Goal: Information Seeking & Learning: Find specific fact

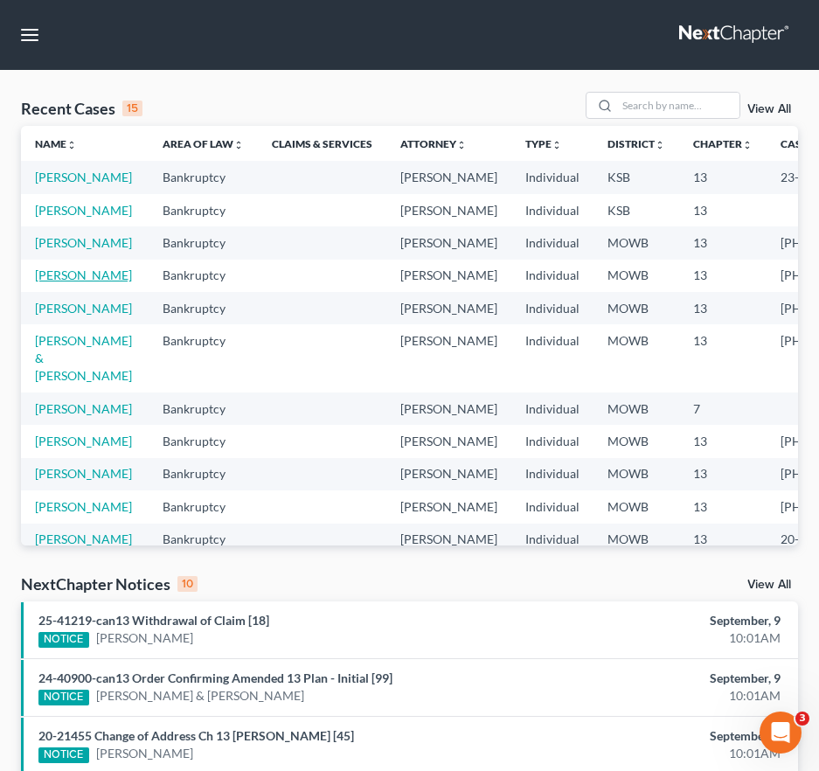
click at [41, 282] on link "[PERSON_NAME]" at bounding box center [83, 274] width 97 height 15
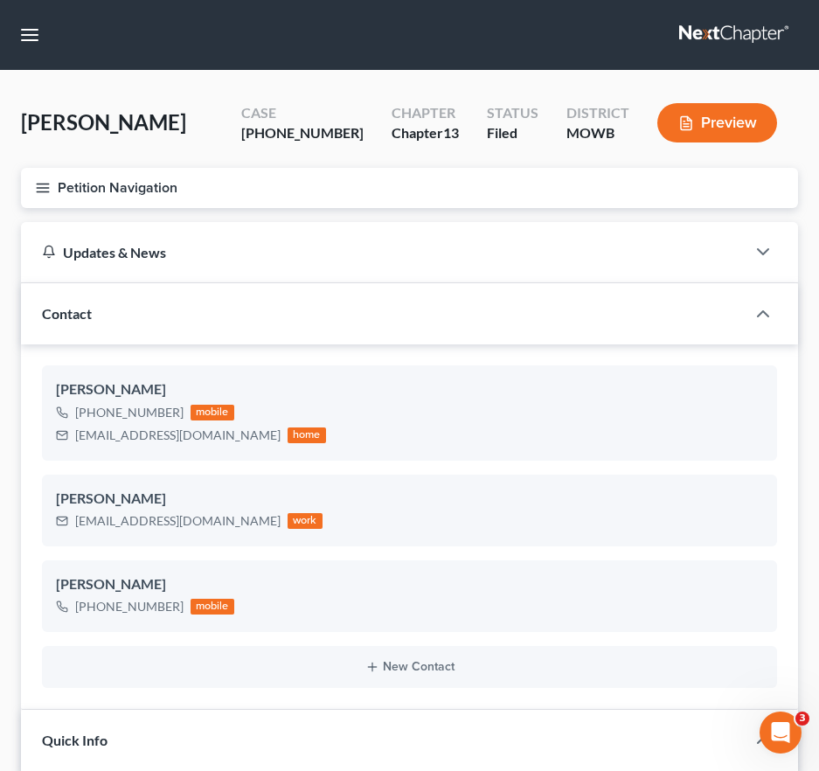
click at [44, 186] on icon "button" at bounding box center [43, 188] width 16 height 16
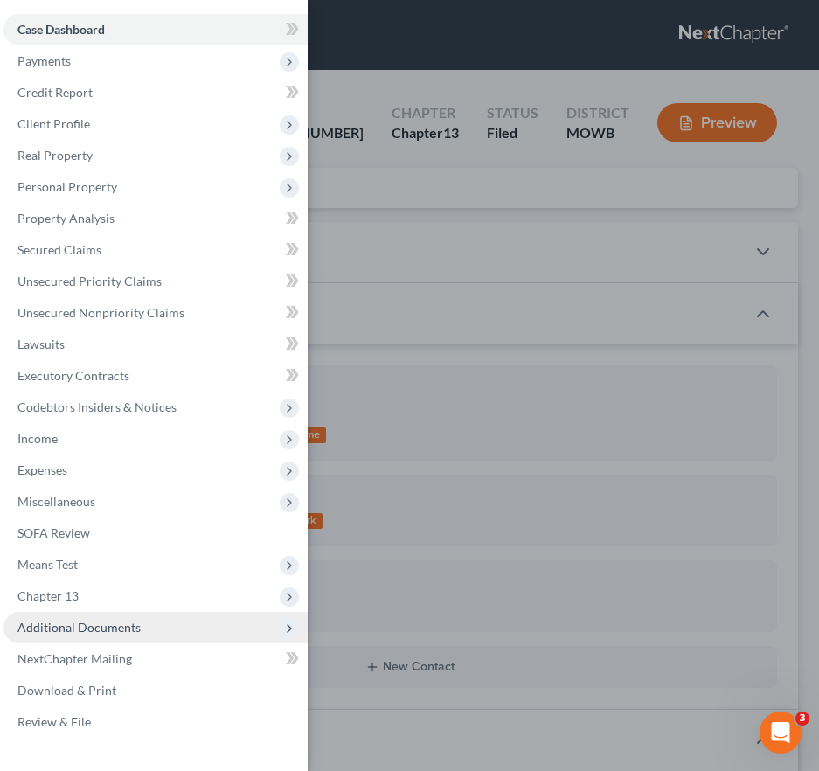
click at [80, 635] on span "Additional Documents" at bounding box center [155, 627] width 304 height 31
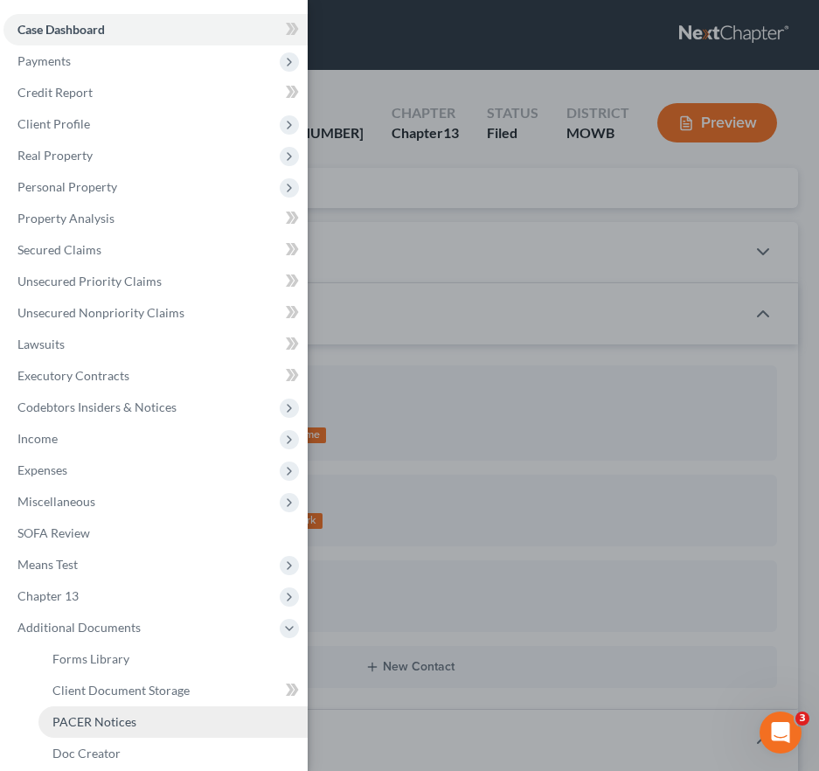
click at [92, 723] on span "PACER Notices" at bounding box center [94, 721] width 84 height 15
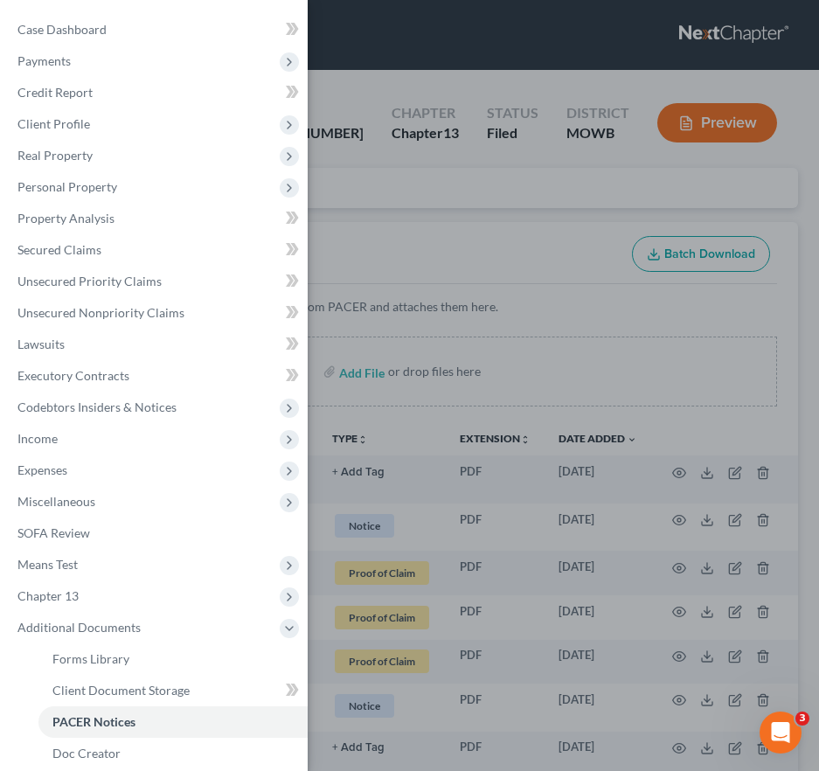
click at [484, 515] on div "Case Dashboard Payments Invoices Payments Payments Credit Report Client Profile" at bounding box center [409, 385] width 819 height 771
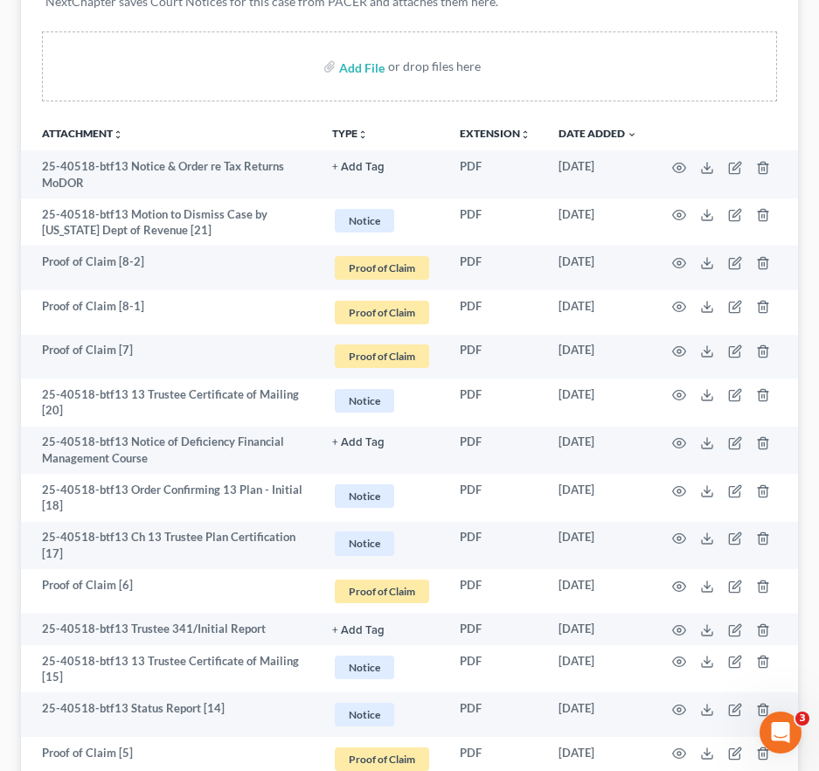
scroll to position [279, 0]
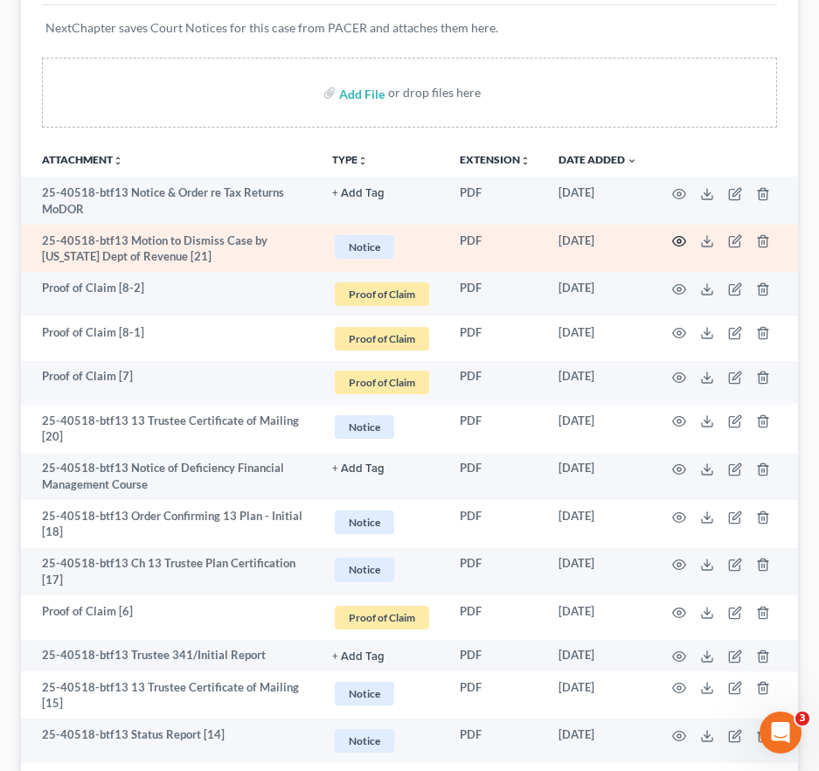
click at [679, 244] on icon "button" at bounding box center [679, 241] width 14 height 14
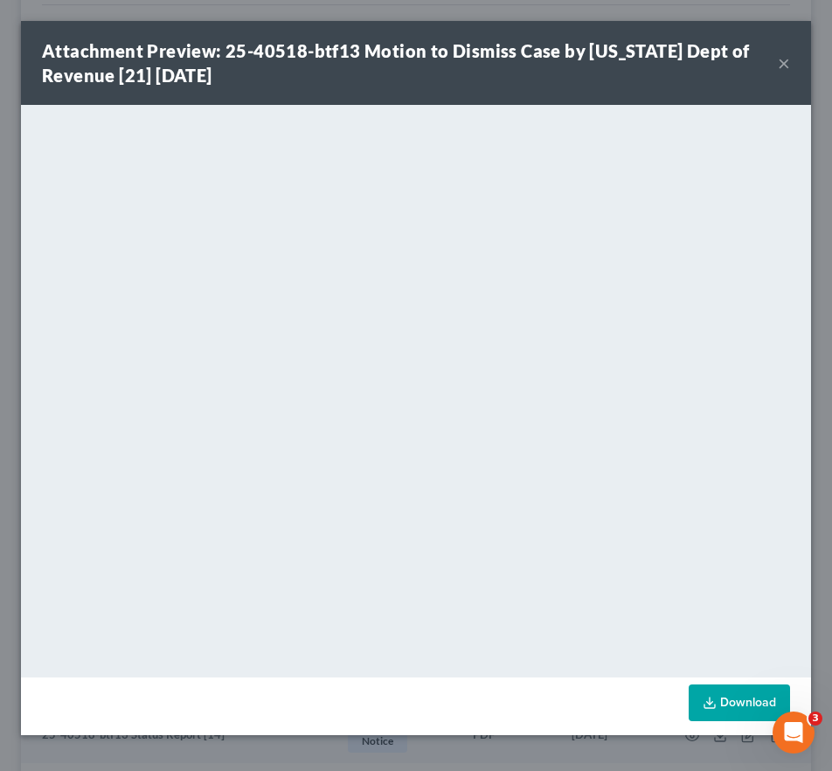
click at [783, 66] on button "×" at bounding box center [784, 62] width 12 height 21
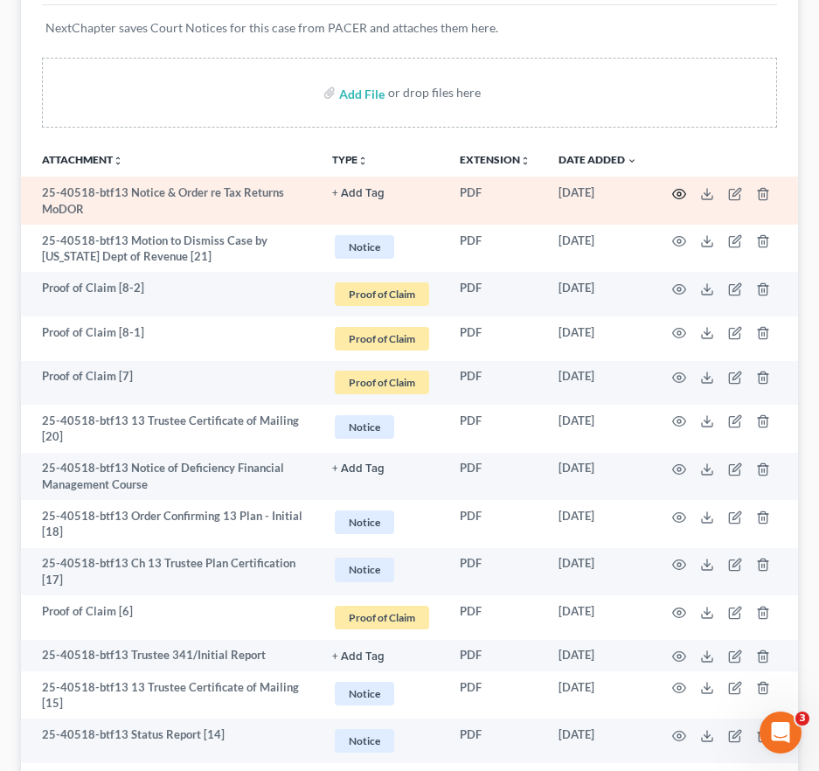
click at [677, 192] on icon "button" at bounding box center [679, 194] width 14 height 14
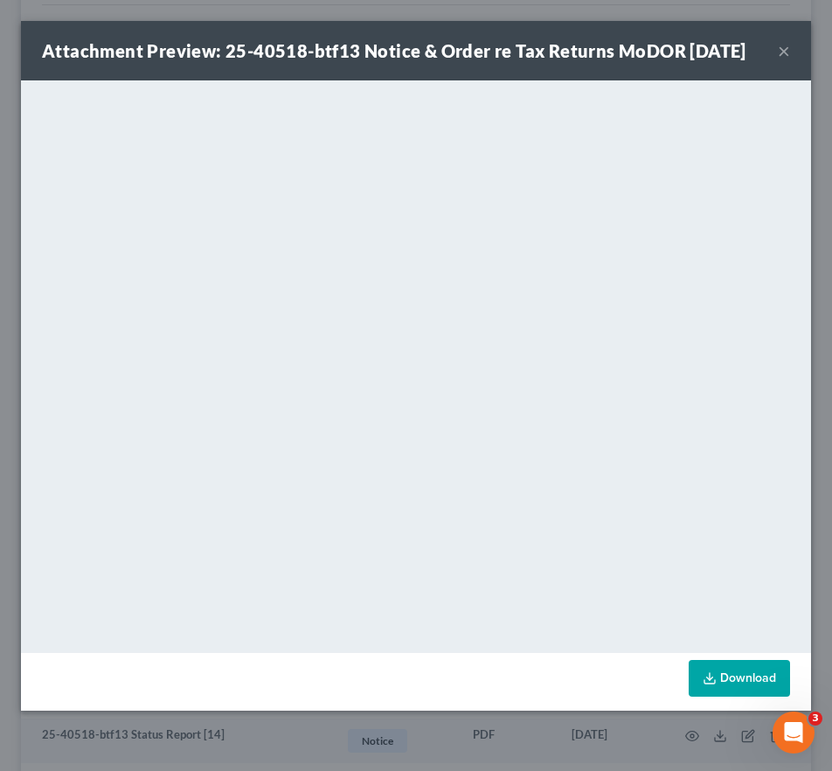
click at [784, 61] on button "×" at bounding box center [784, 50] width 12 height 21
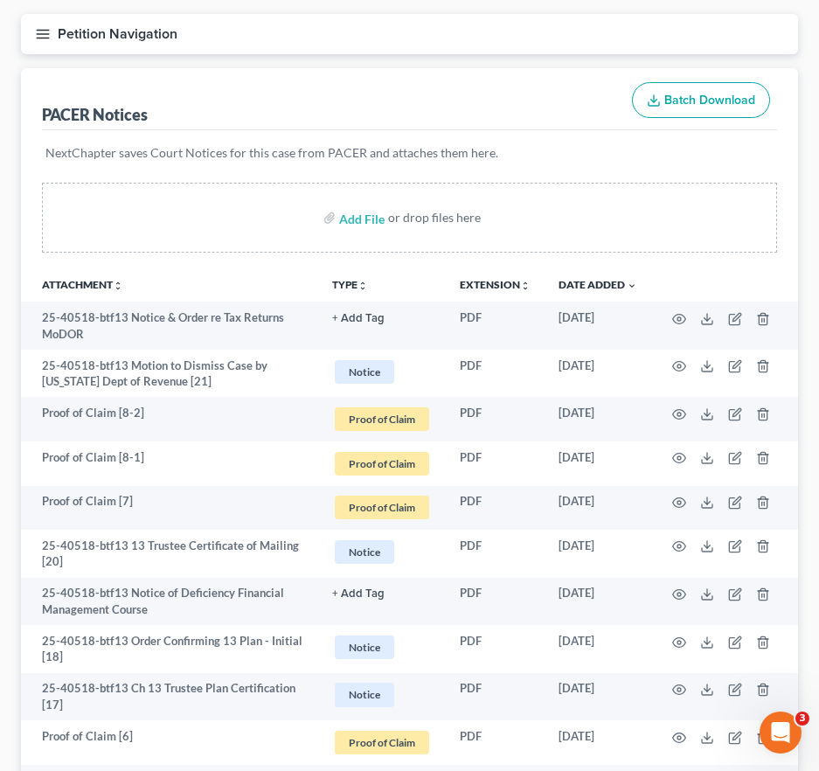
scroll to position [0, 0]
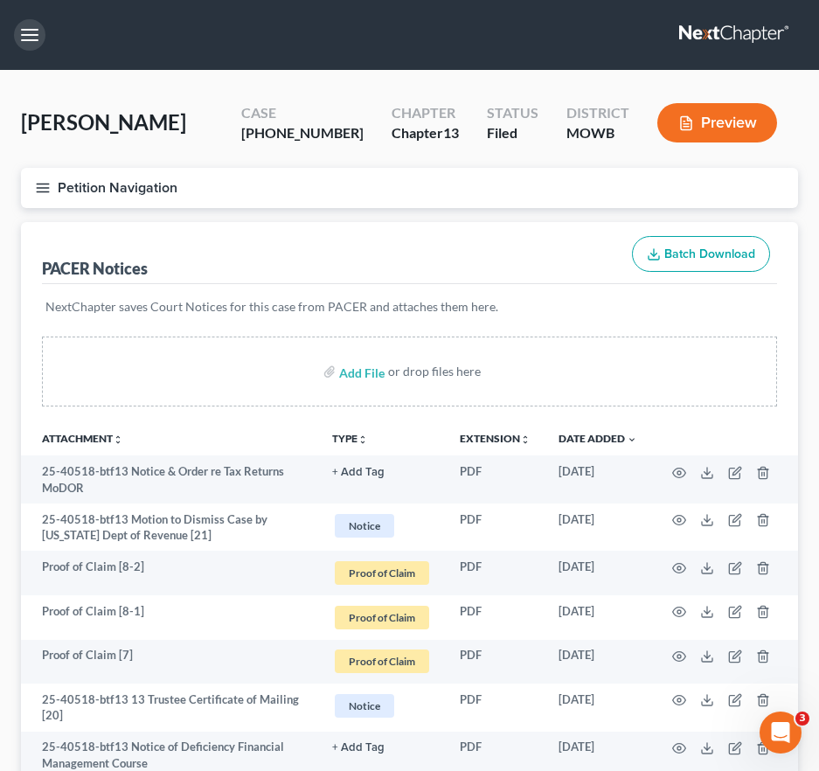
click at [28, 35] on button "button" at bounding box center [29, 34] width 31 height 31
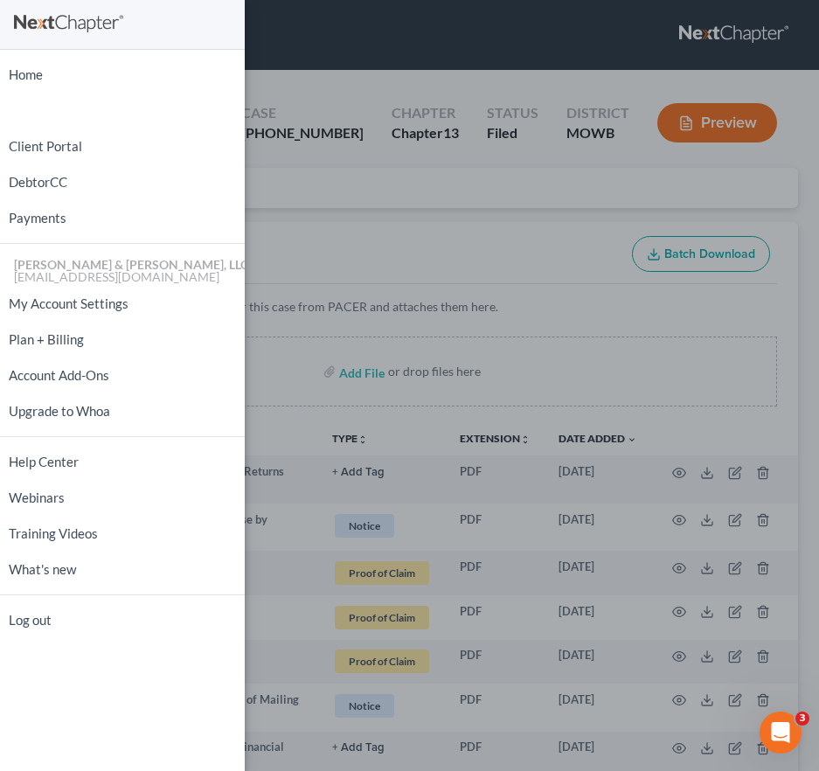
click at [47, 59] on ul "Home New Case Client Portal DebtorCC Payments [PERSON_NAME] & [PERSON_NAME], LL…" at bounding box center [122, 347] width 245 height 581
click at [47, 71] on link "Home" at bounding box center [122, 74] width 245 height 31
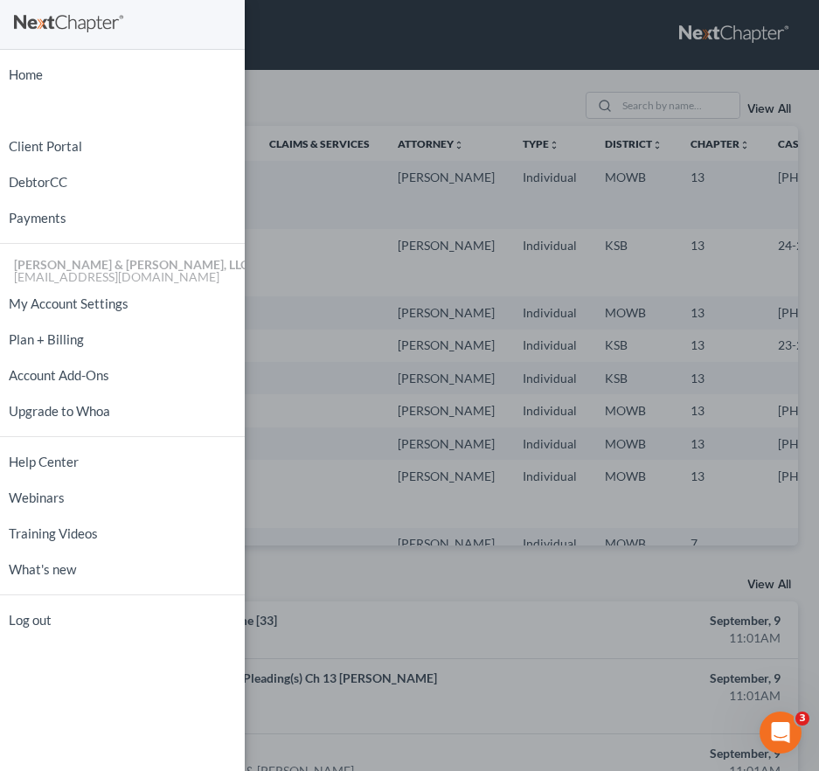
click at [529, 261] on div "Home New Case Client Portal DebtorCC Payments [PERSON_NAME] & [PERSON_NAME], LL…" at bounding box center [409, 385] width 819 height 771
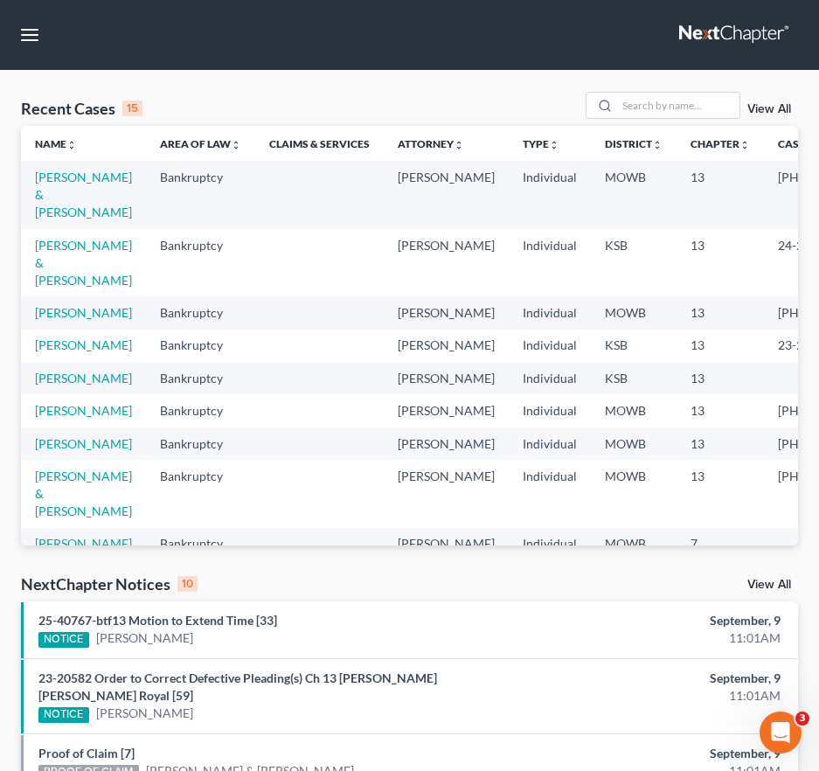
click at [57, 321] on td "[PERSON_NAME]" at bounding box center [83, 312] width 125 height 32
click at [56, 320] on link "[PERSON_NAME]" at bounding box center [83, 312] width 97 height 15
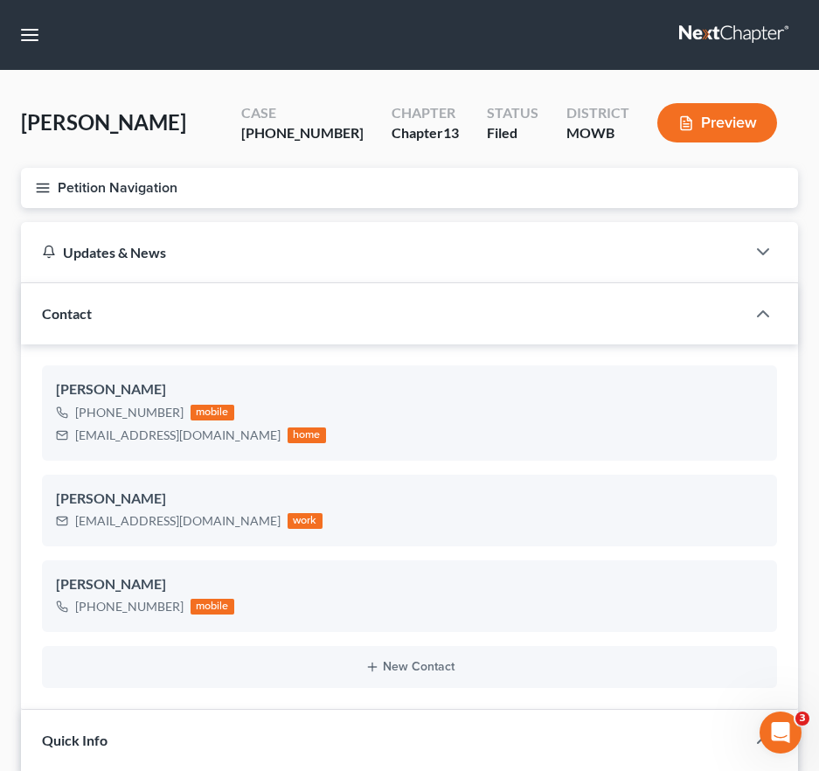
click at [38, 196] on button "Petition Navigation" at bounding box center [409, 188] width 777 height 40
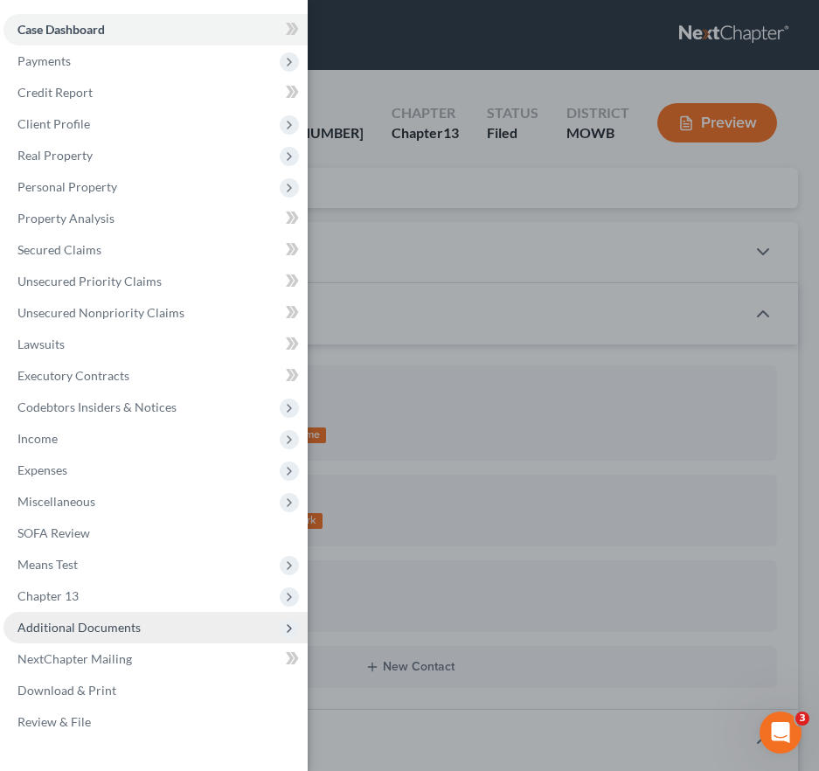
click at [73, 633] on span "Additional Documents" at bounding box center [78, 627] width 123 height 15
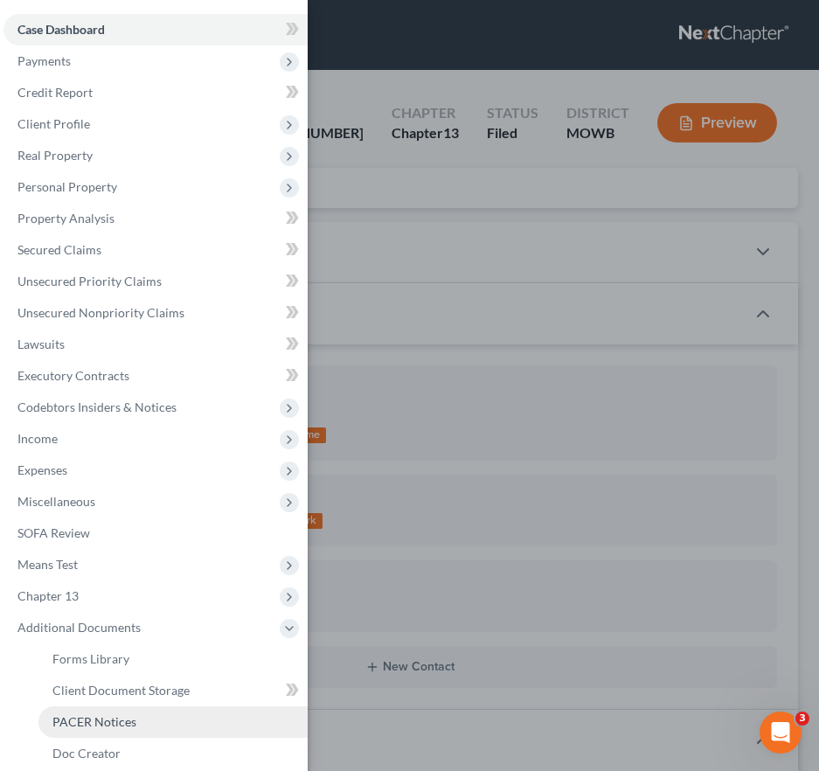
click at [132, 712] on link "PACER Notices" at bounding box center [172, 721] width 269 height 31
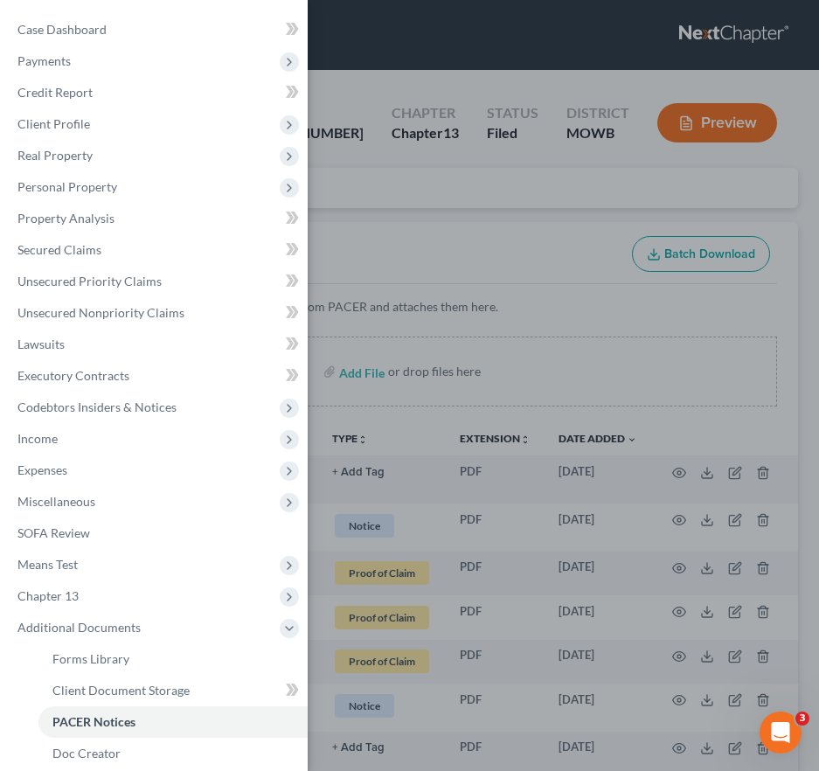
click at [482, 360] on div "Case Dashboard Payments Invoices Payments Payments Credit Report Client Profile" at bounding box center [409, 385] width 819 height 771
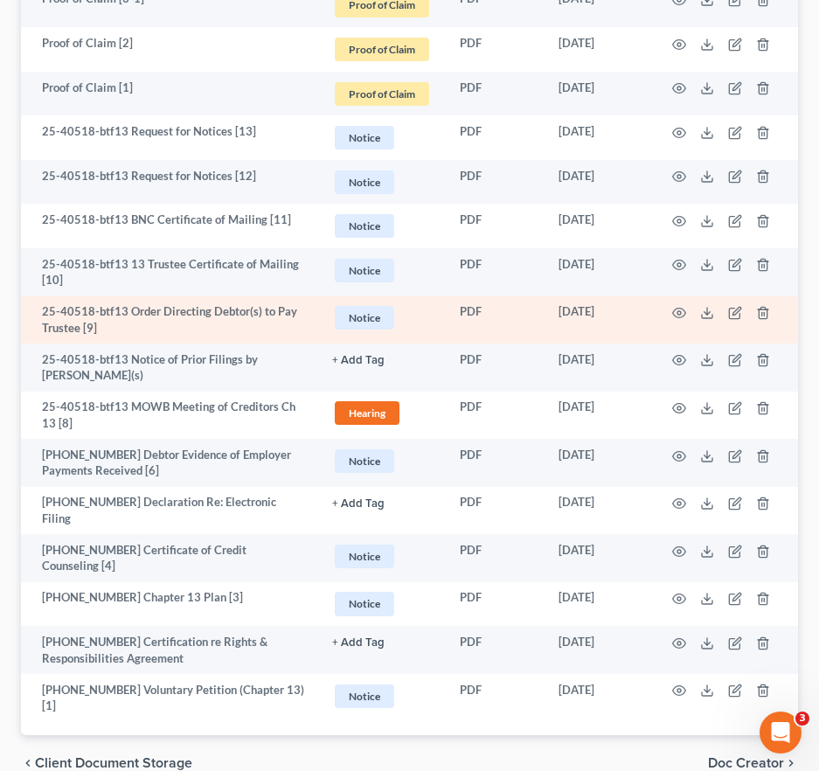
scroll to position [1399, 0]
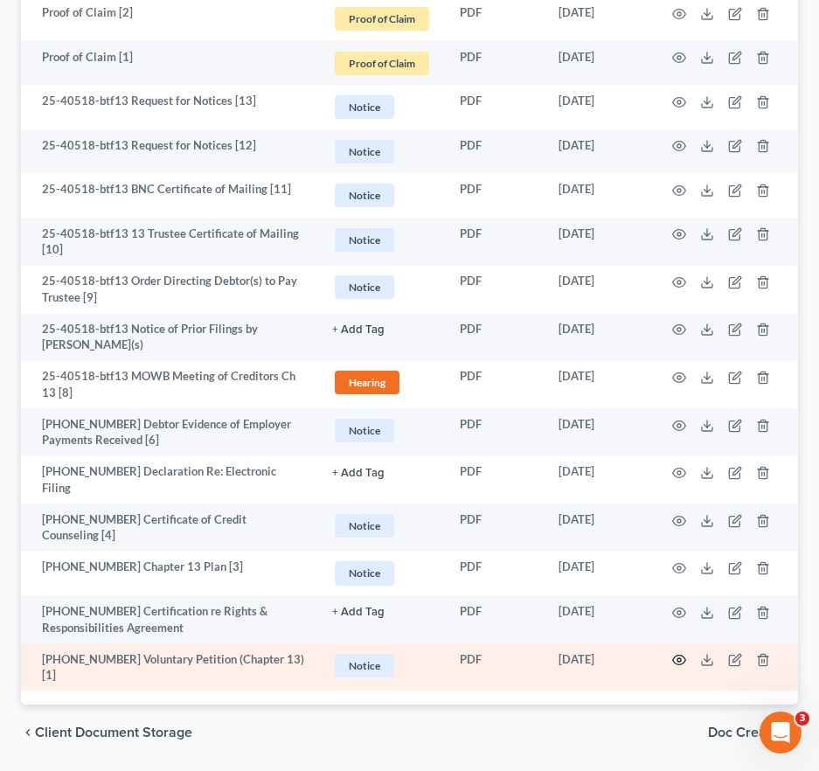
click at [675, 653] on icon "button" at bounding box center [679, 660] width 14 height 14
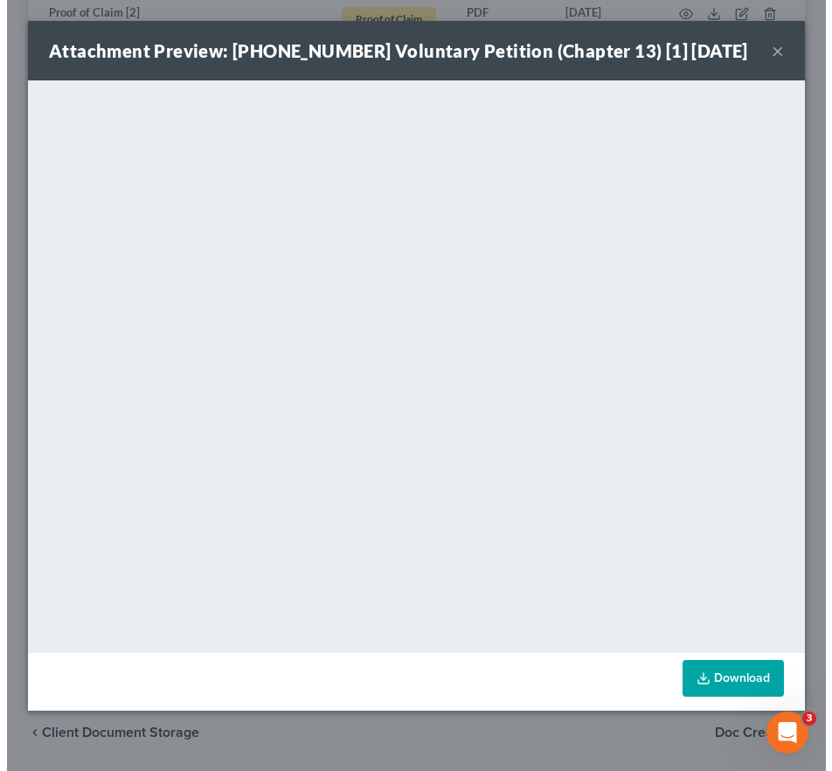
scroll to position [1388, 0]
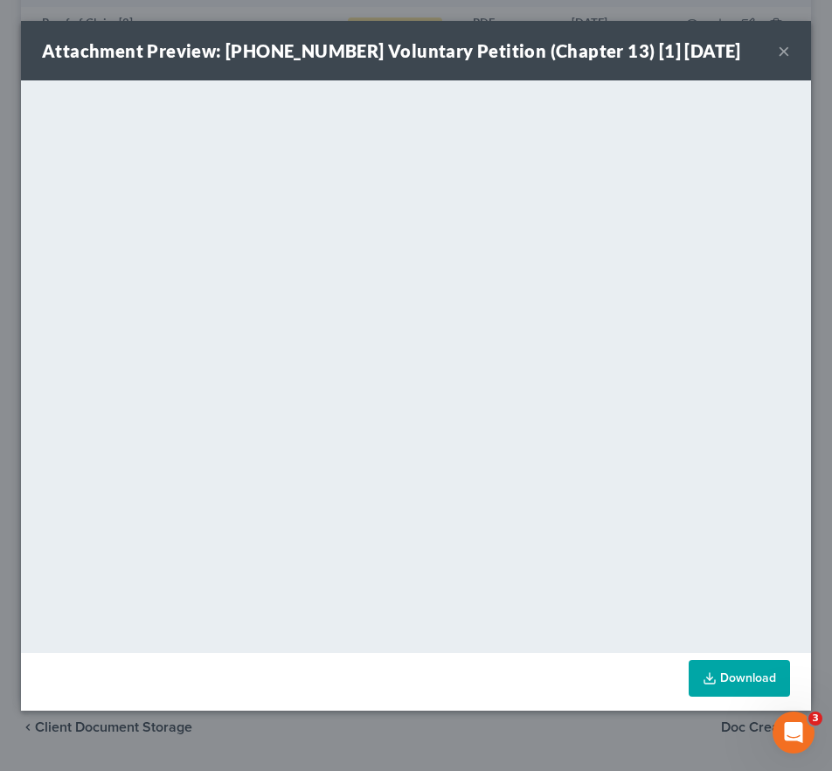
click at [785, 54] on button "×" at bounding box center [784, 50] width 12 height 21
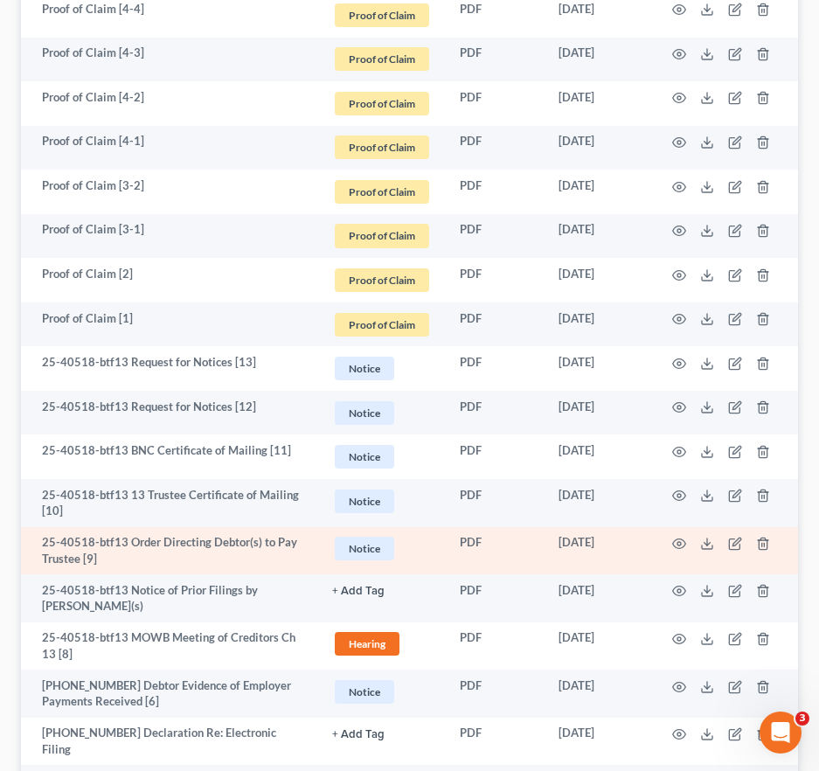
scroll to position [1136, 0]
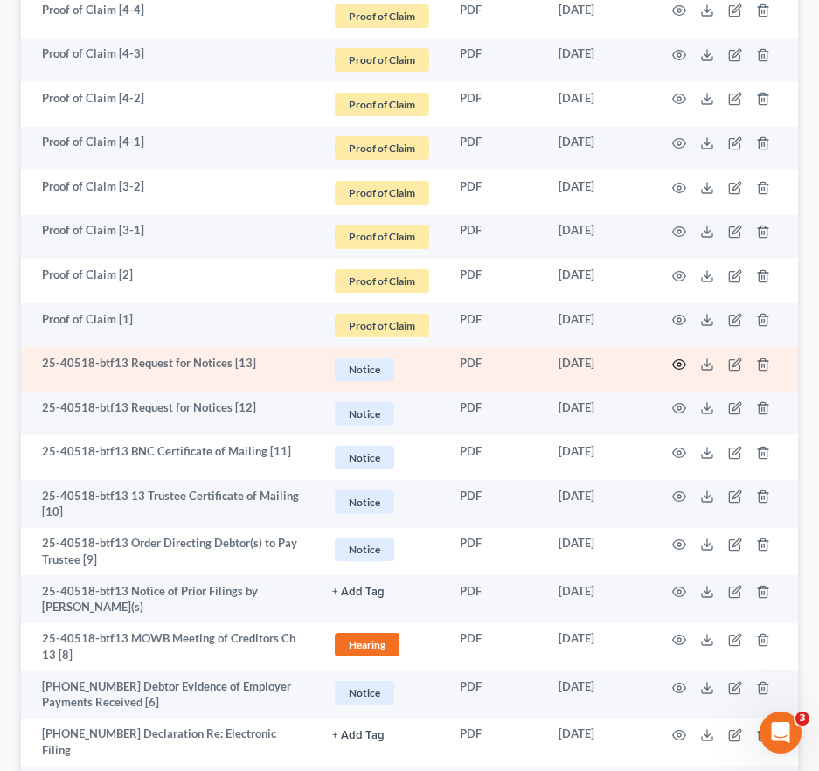
click at [674, 363] on icon "button" at bounding box center [679, 364] width 13 height 10
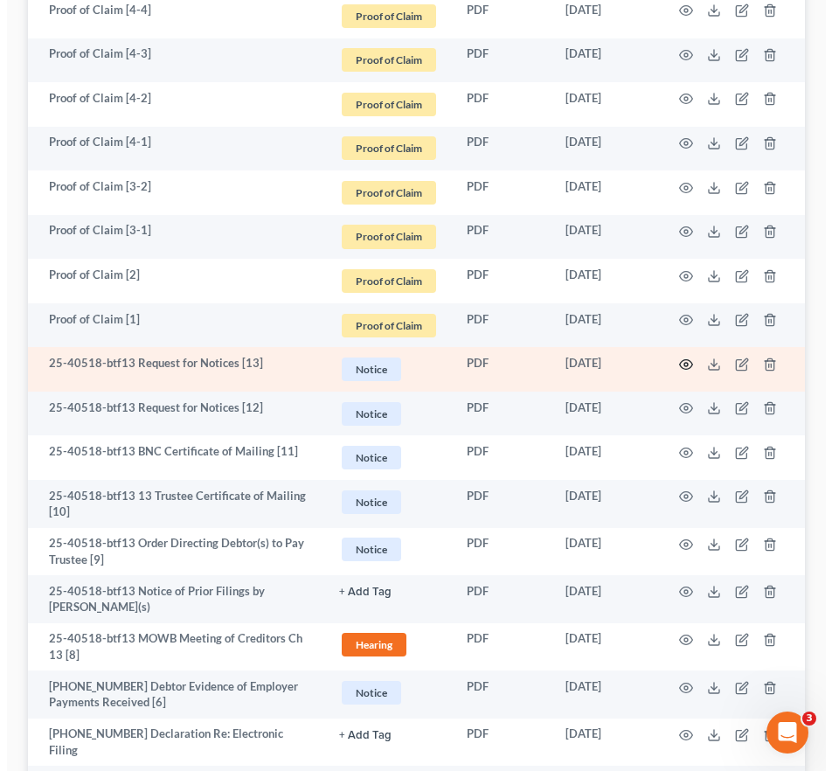
scroll to position [1126, 0]
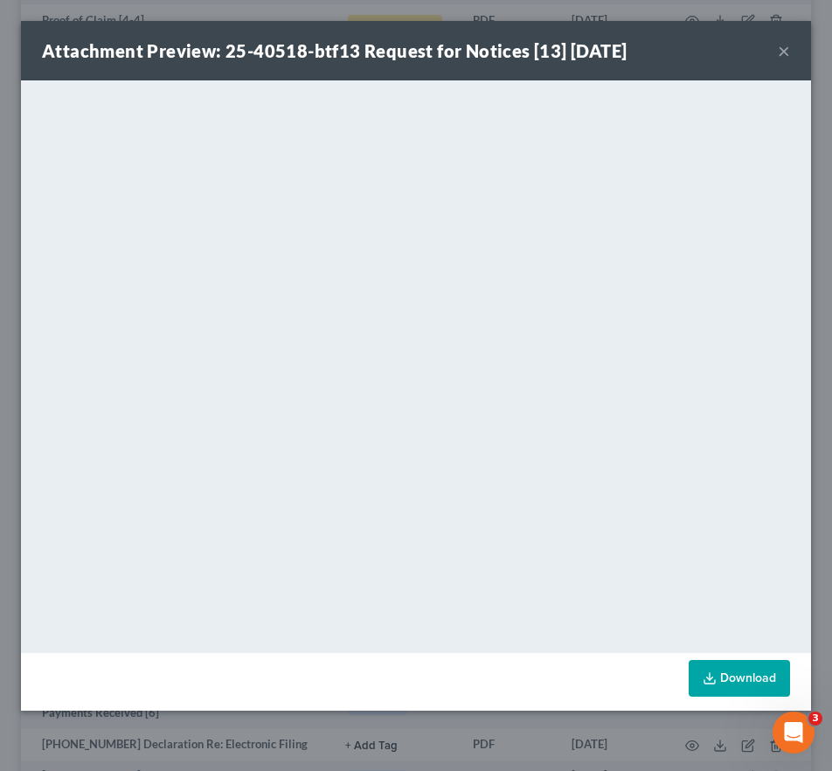
click at [789, 53] on button "×" at bounding box center [784, 50] width 12 height 21
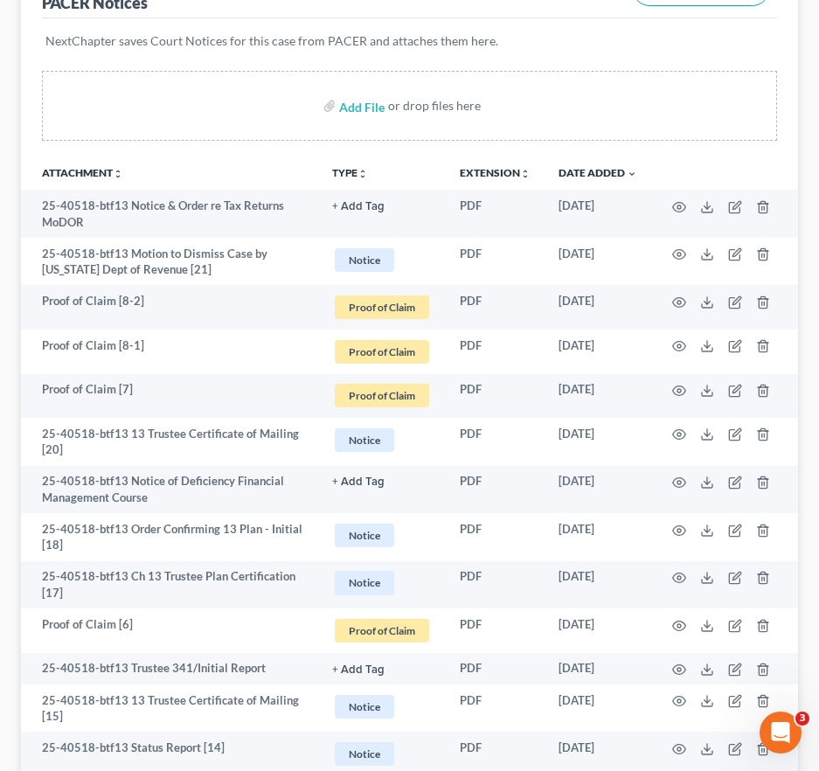
scroll to position [0, 0]
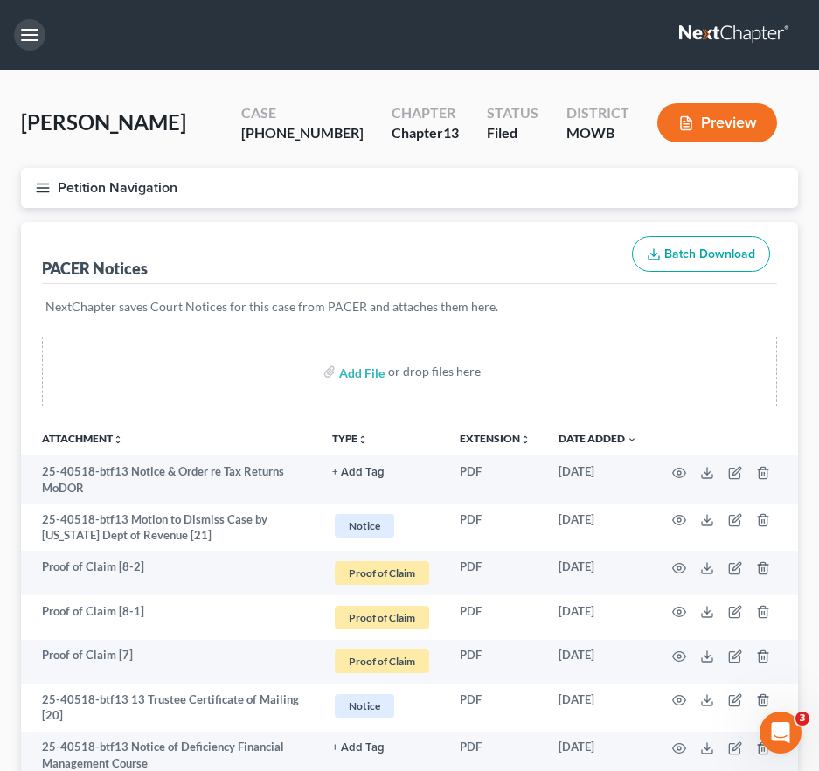
click at [38, 37] on button "button" at bounding box center [29, 34] width 31 height 31
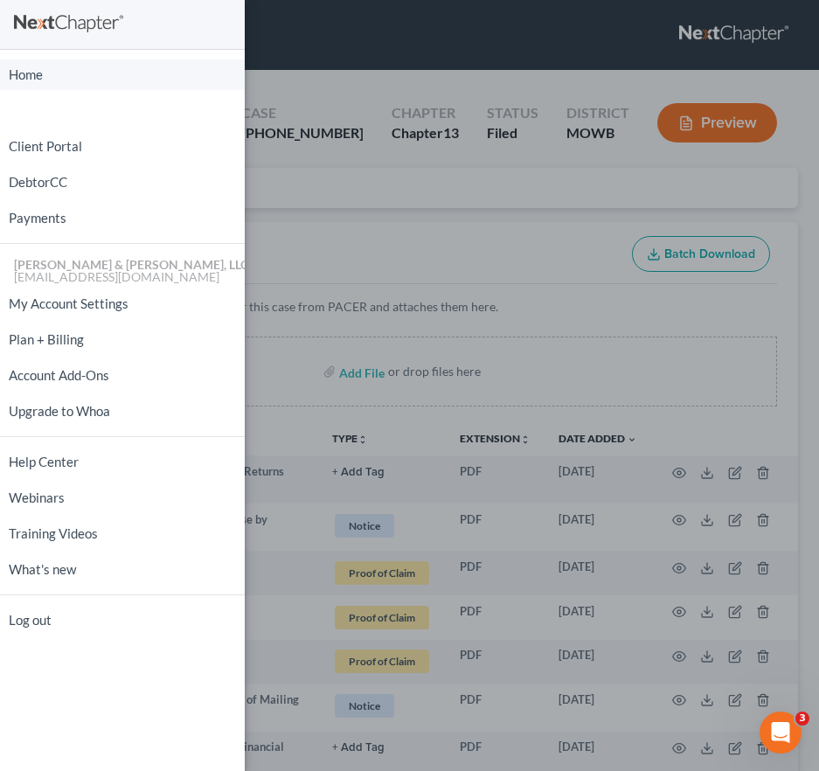
click at [47, 84] on link "Home" at bounding box center [122, 74] width 245 height 31
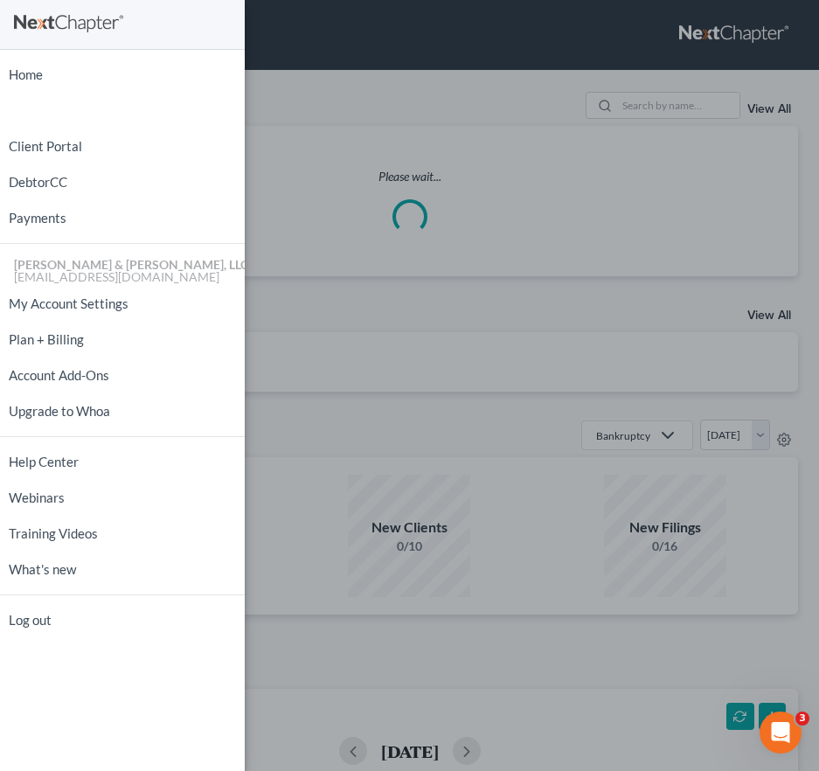
click at [418, 267] on div "Home New Case Client Portal DebtorCC Payments [PERSON_NAME] & [PERSON_NAME], LL…" at bounding box center [409, 385] width 819 height 771
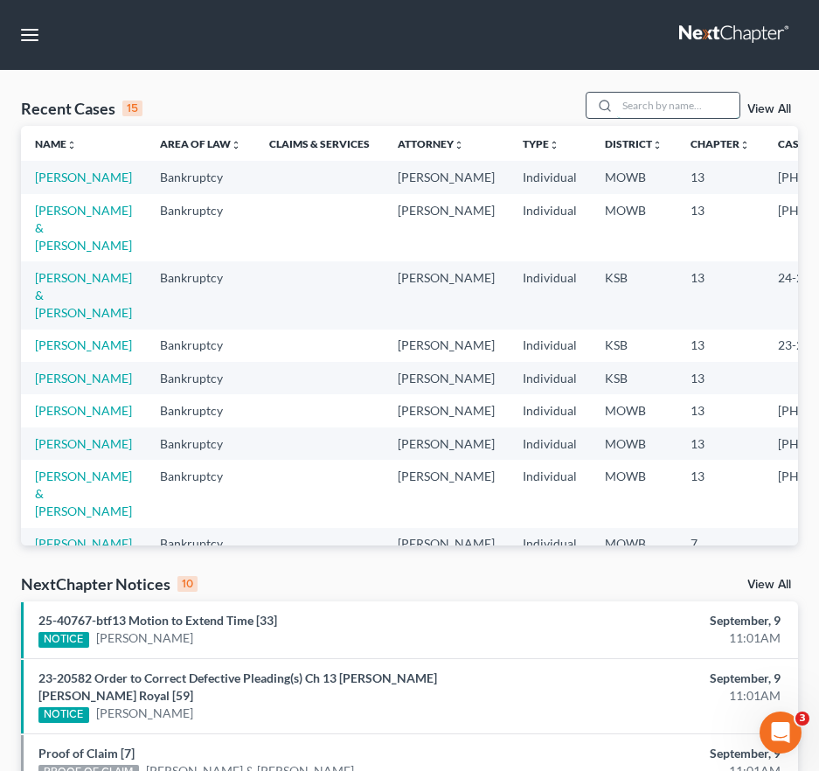
click at [712, 101] on input "search" at bounding box center [678, 105] width 122 height 25
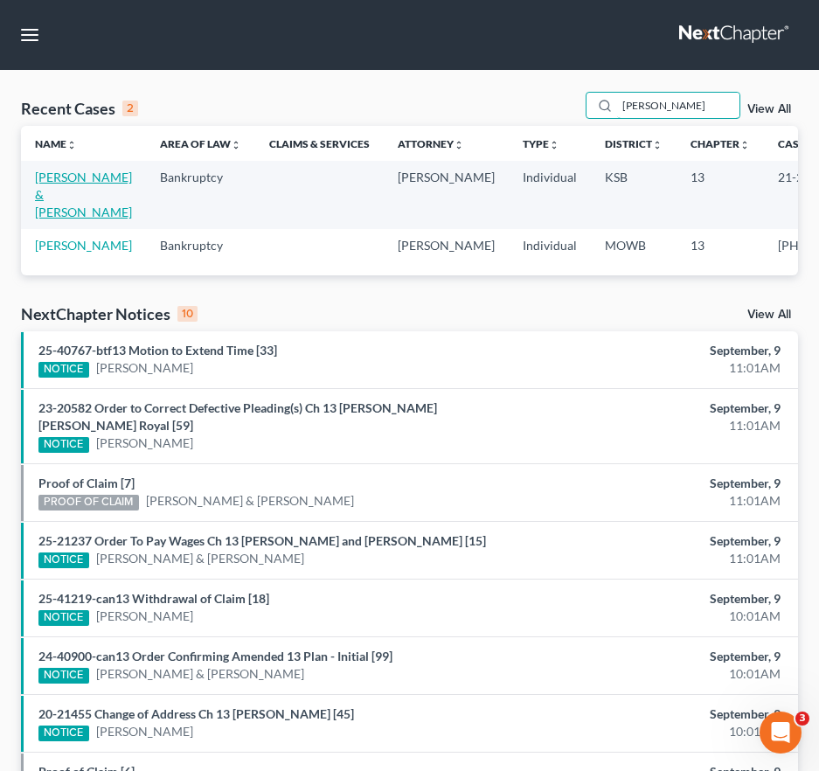
type input "[PERSON_NAME]"
click at [57, 184] on link "[PERSON_NAME] & [PERSON_NAME]" at bounding box center [83, 195] width 97 height 50
select select "2"
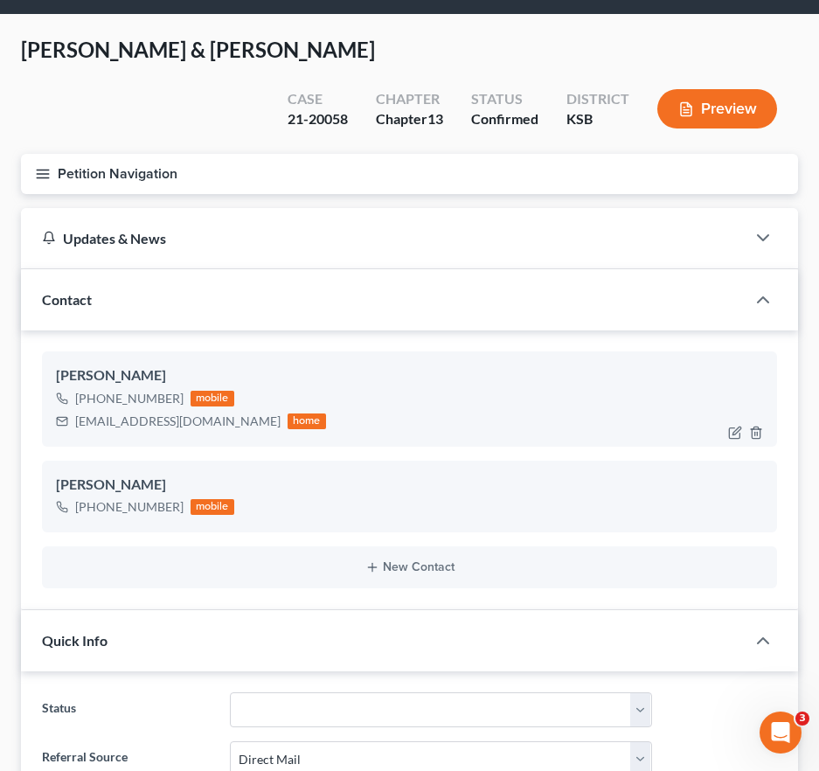
scroll to position [87, 0]
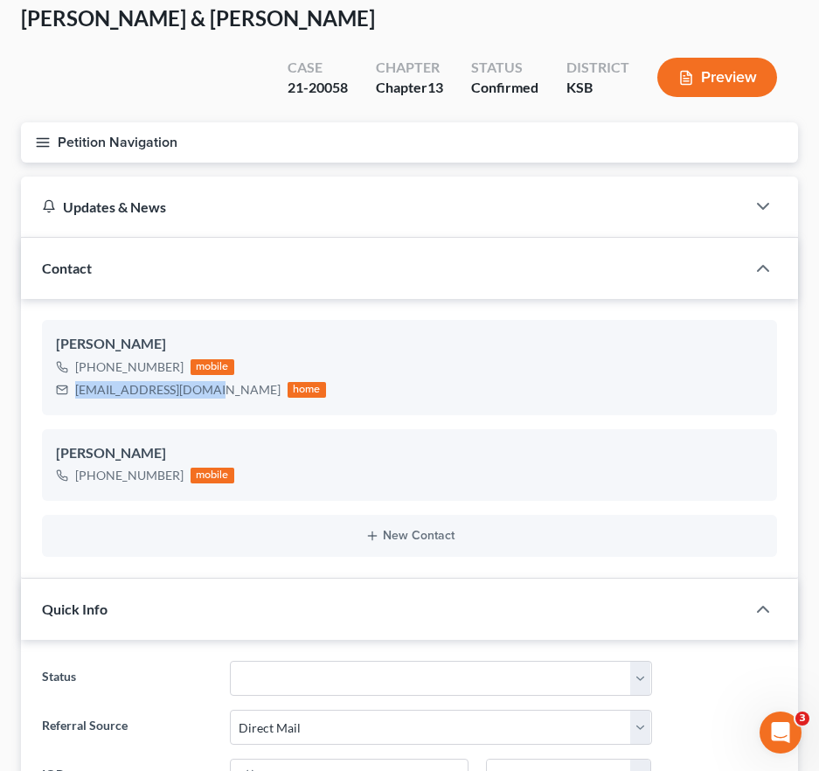
drag, startPoint x: 214, startPoint y: 349, endPoint x: 49, endPoint y: 355, distance: 165.3
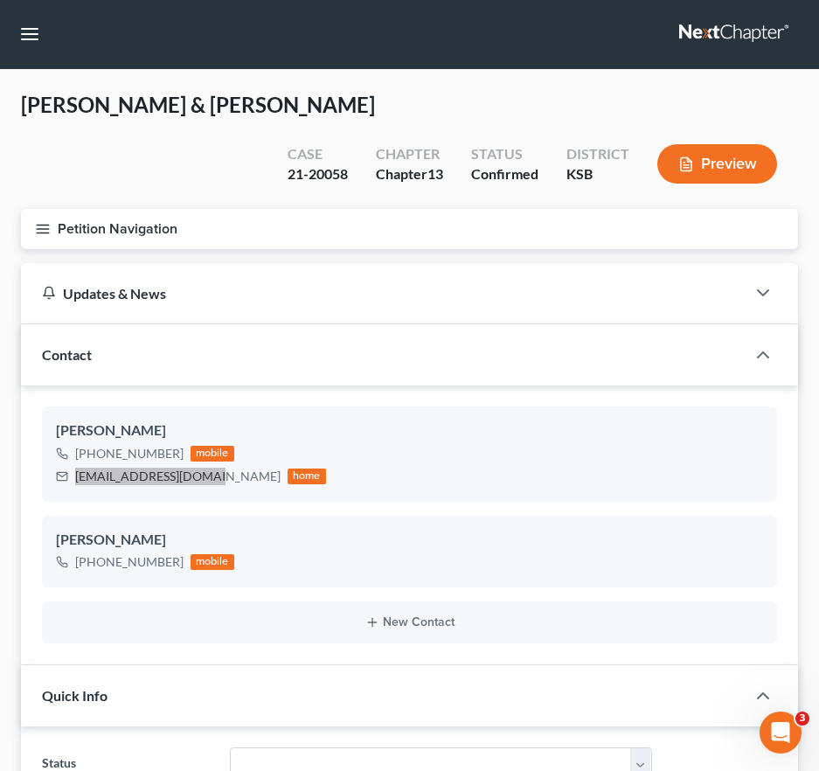
scroll to position [0, 0]
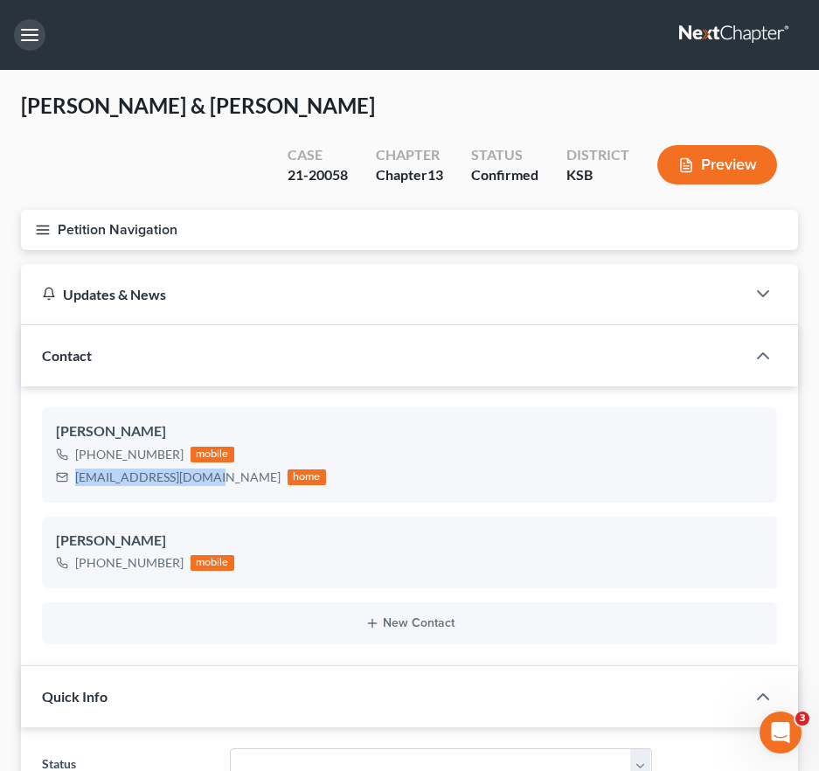
drag, startPoint x: 20, startPoint y: 29, endPoint x: 34, endPoint y: 66, distance: 39.3
click at [20, 29] on button "button" at bounding box center [29, 34] width 31 height 31
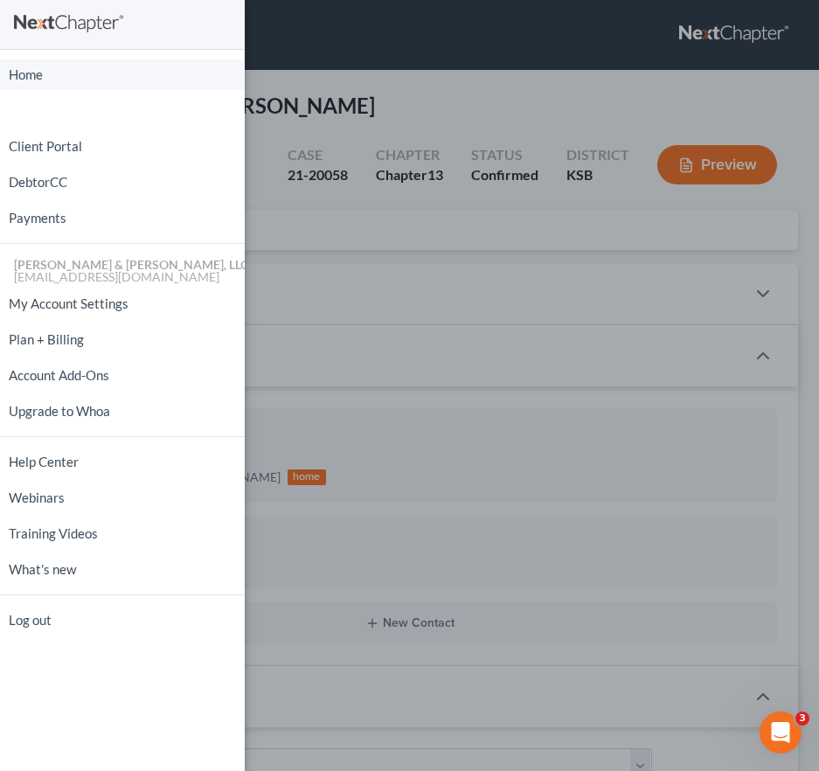
drag, startPoint x: 37, startPoint y: 82, endPoint x: 332, endPoint y: 112, distance: 297.0
click at [37, 82] on link "Home" at bounding box center [122, 74] width 245 height 31
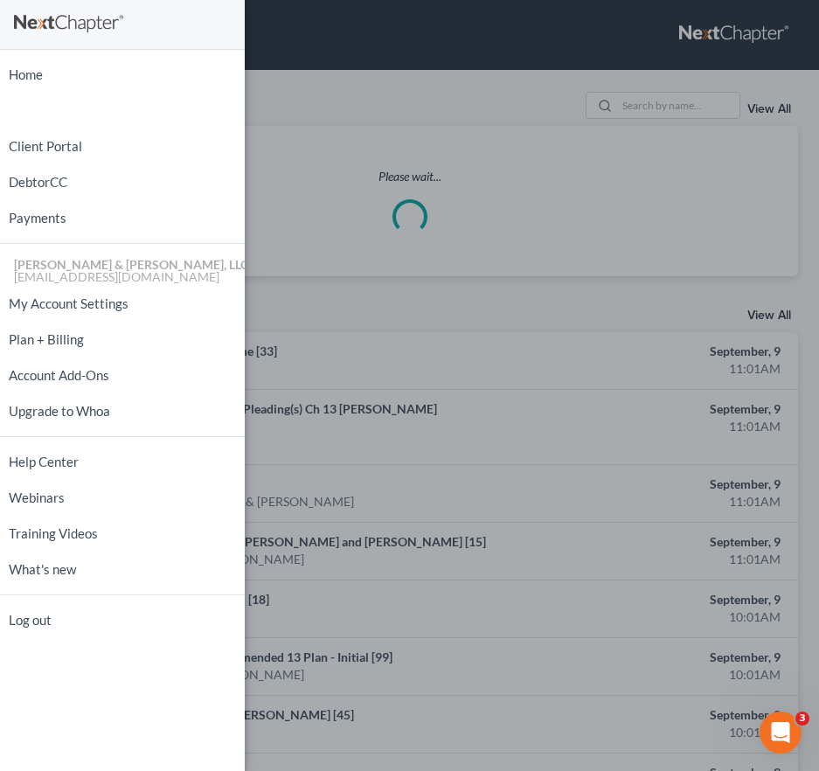
click at [677, 94] on div "Home New Case Client Portal DebtorCC Payments [PERSON_NAME] & [PERSON_NAME], LL…" at bounding box center [409, 385] width 819 height 771
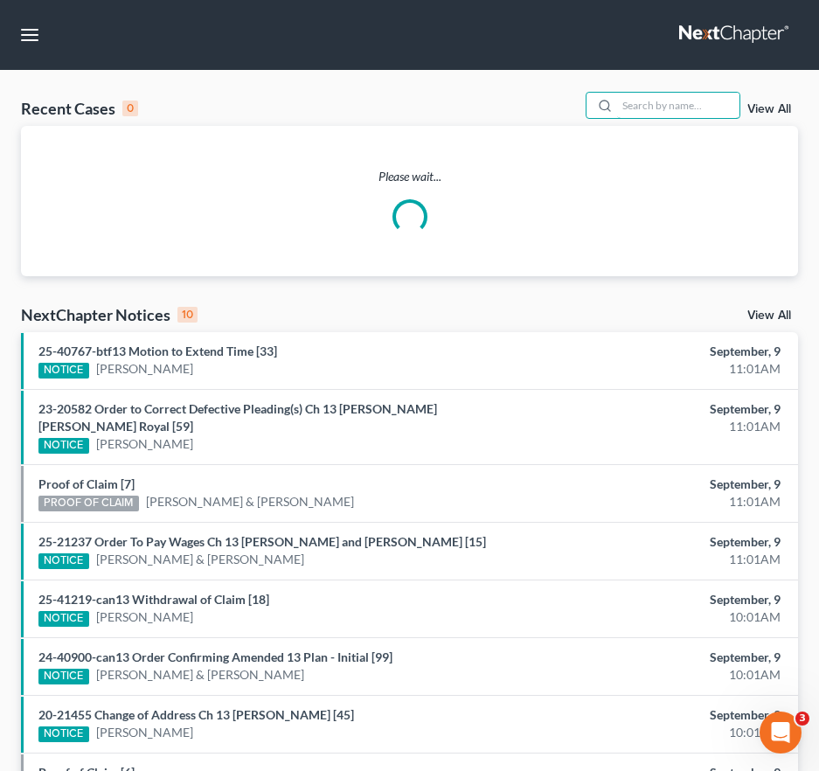
click at [667, 108] on input "search" at bounding box center [678, 105] width 122 height 25
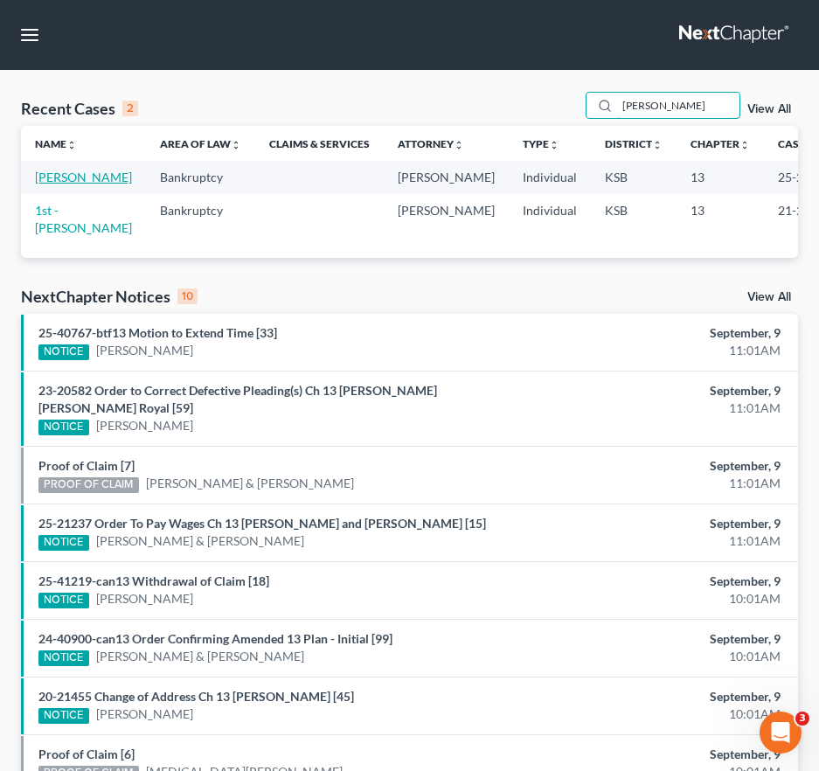
type input "[PERSON_NAME]"
click at [68, 182] on link "[PERSON_NAME]" at bounding box center [83, 177] width 97 height 15
select select "6"
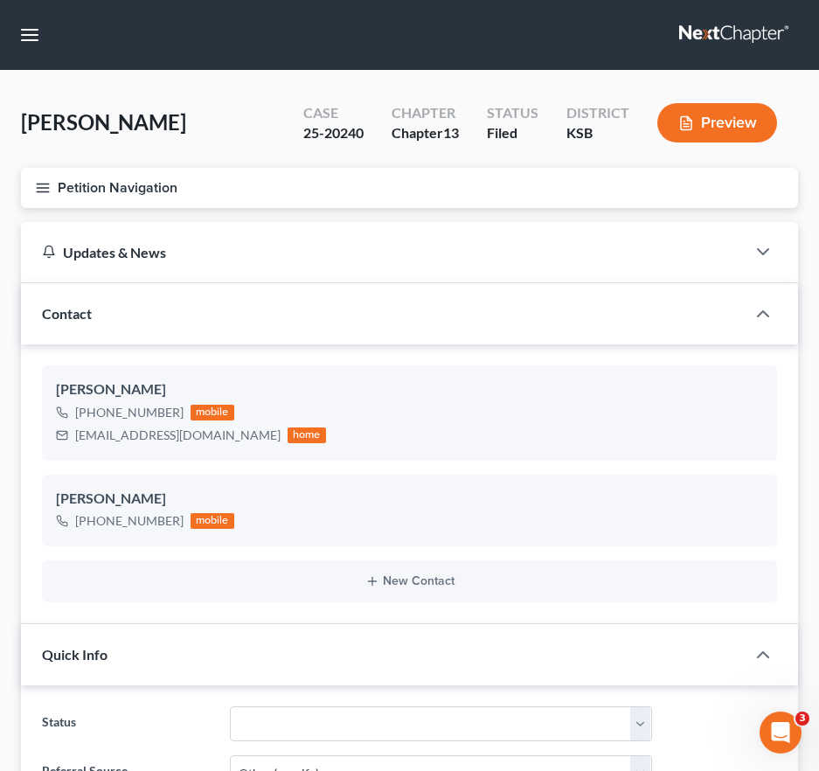
scroll to position [968, 0]
drag, startPoint x: 221, startPoint y: 436, endPoint x: 72, endPoint y: 440, distance: 149.5
click at [72, 440] on div "[EMAIL_ADDRESS][DOMAIN_NAME] home" at bounding box center [191, 435] width 270 height 23
drag, startPoint x: 38, startPoint y: 33, endPoint x: 63, endPoint y: 52, distance: 30.6
click at [38, 33] on button "button" at bounding box center [29, 34] width 31 height 31
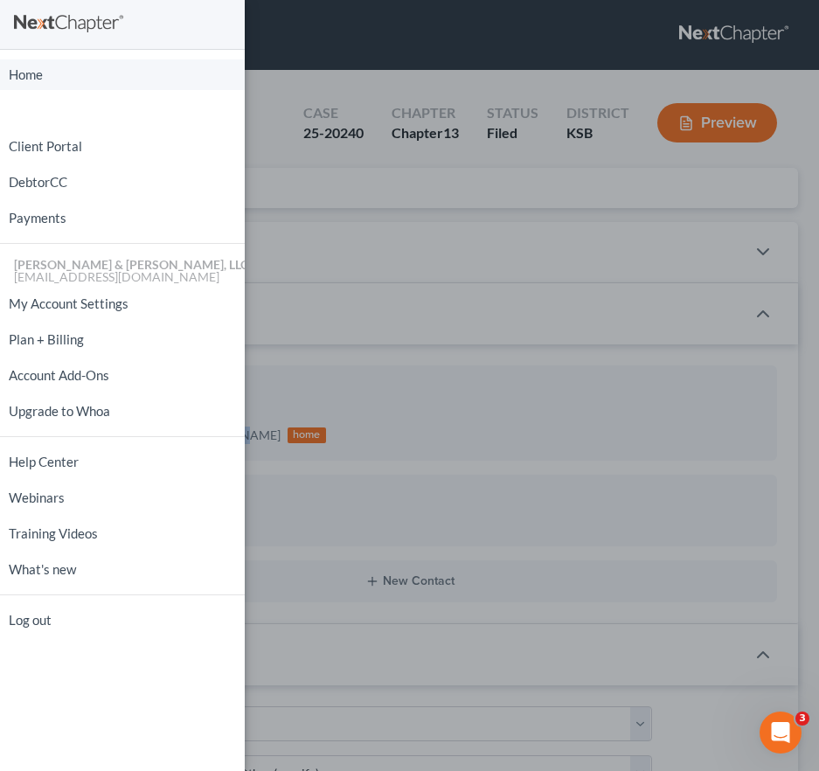
click at [66, 68] on link "Home" at bounding box center [122, 74] width 245 height 31
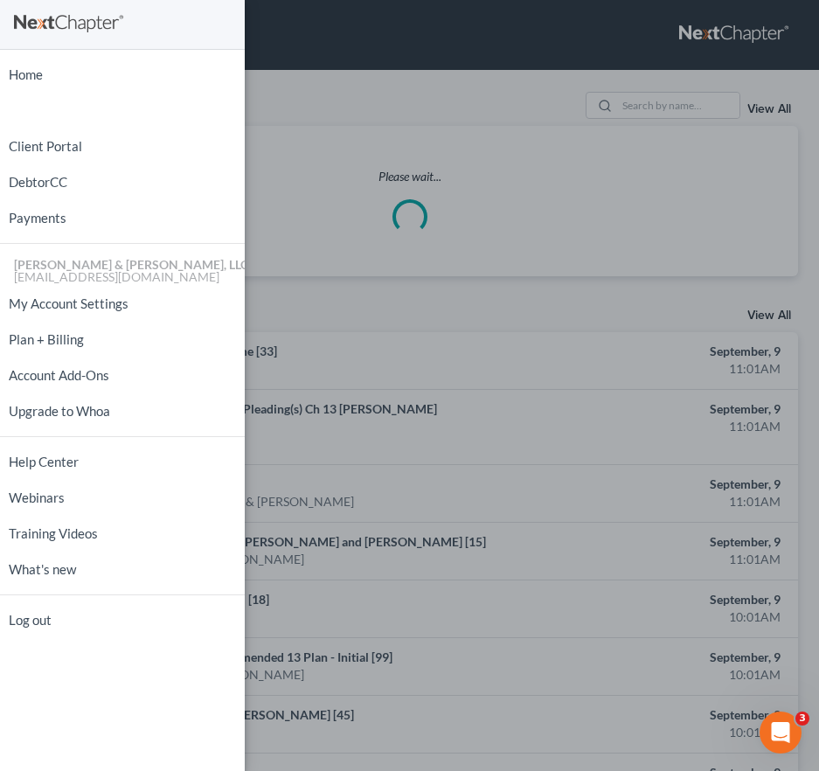
click at [668, 120] on div "Home New Case Client Portal DebtorCC Payments [PERSON_NAME] & [PERSON_NAME], LL…" at bounding box center [409, 385] width 819 height 771
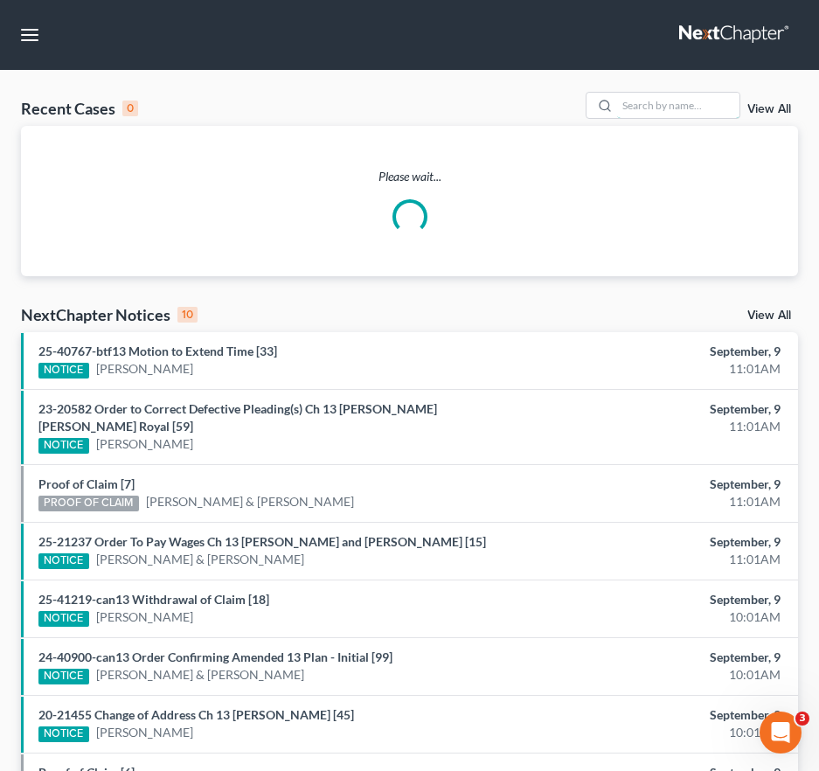
click at [662, 99] on input "search" at bounding box center [678, 105] width 122 height 25
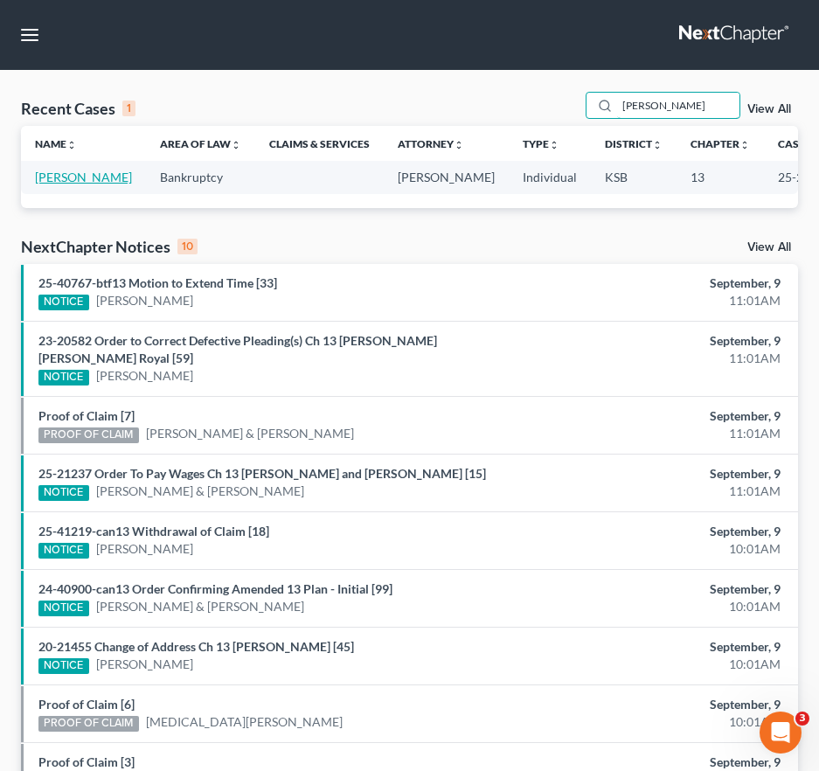
type input "[PERSON_NAME]"
click at [53, 184] on link "[PERSON_NAME]" at bounding box center [83, 177] width 97 height 15
select select "6"
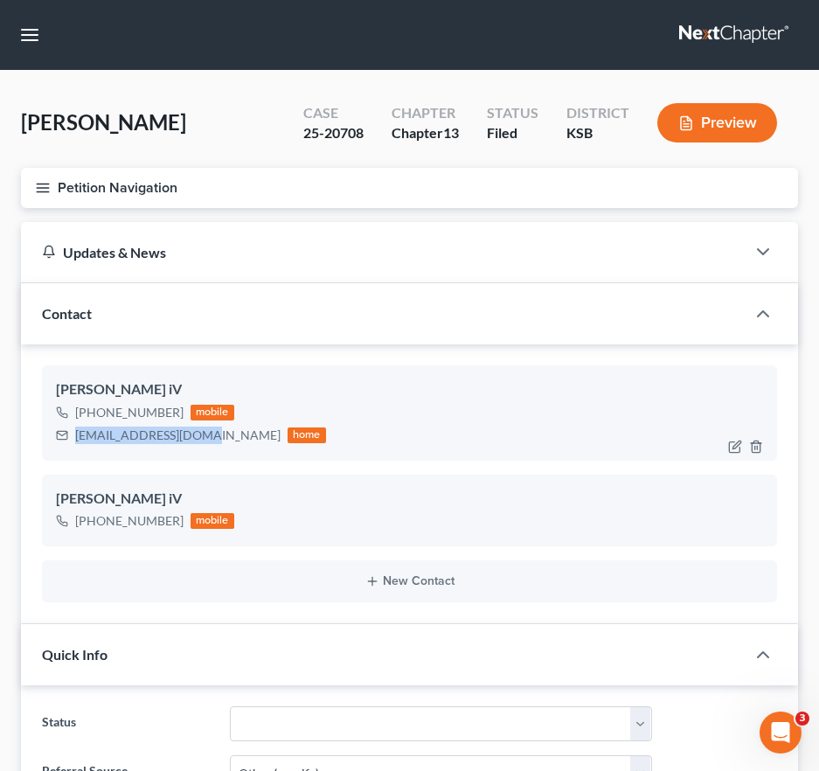
drag, startPoint x: 209, startPoint y: 438, endPoint x: 61, endPoint y: 441, distance: 147.8
click at [61, 441] on div "[EMAIL_ADDRESS][DOMAIN_NAME] home" at bounding box center [191, 435] width 270 height 23
drag, startPoint x: 36, startPoint y: 40, endPoint x: 45, endPoint y: 83, distance: 43.7
click at [36, 40] on button "button" at bounding box center [29, 34] width 31 height 31
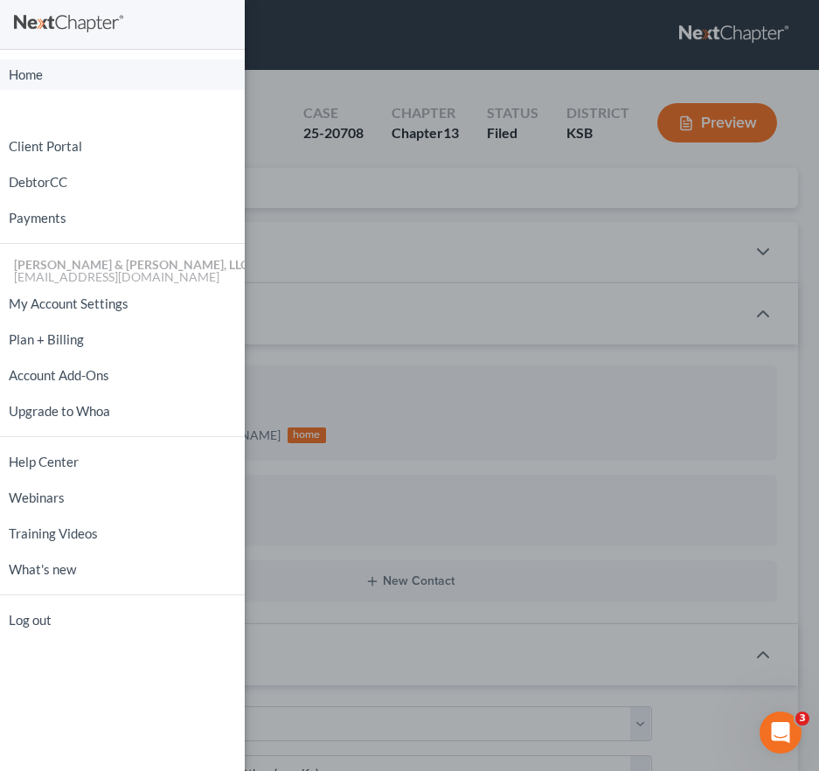
click at [49, 79] on link "Home" at bounding box center [122, 74] width 245 height 31
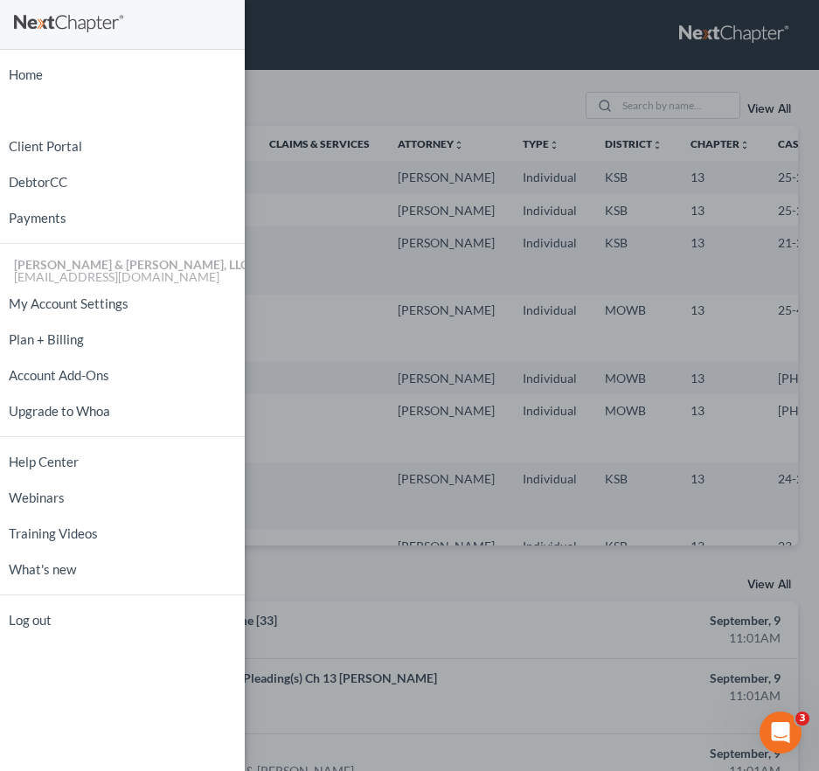
click at [312, 78] on div "Home New Case Client Portal DebtorCC Payments [PERSON_NAME] & [PERSON_NAME], LL…" at bounding box center [409, 385] width 819 height 771
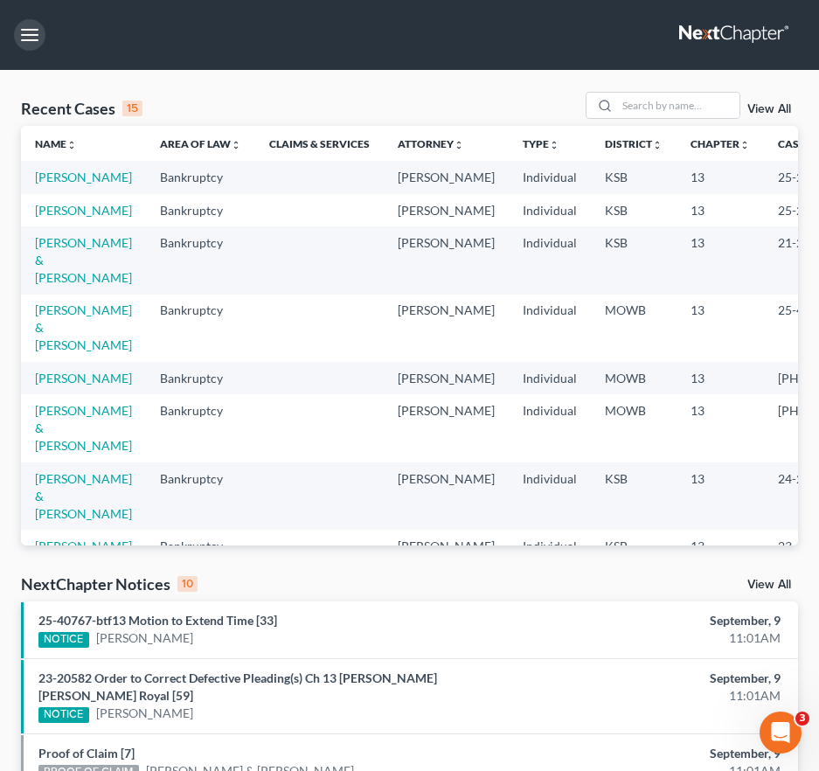
click at [14, 19] on button "button" at bounding box center [29, 34] width 31 height 31
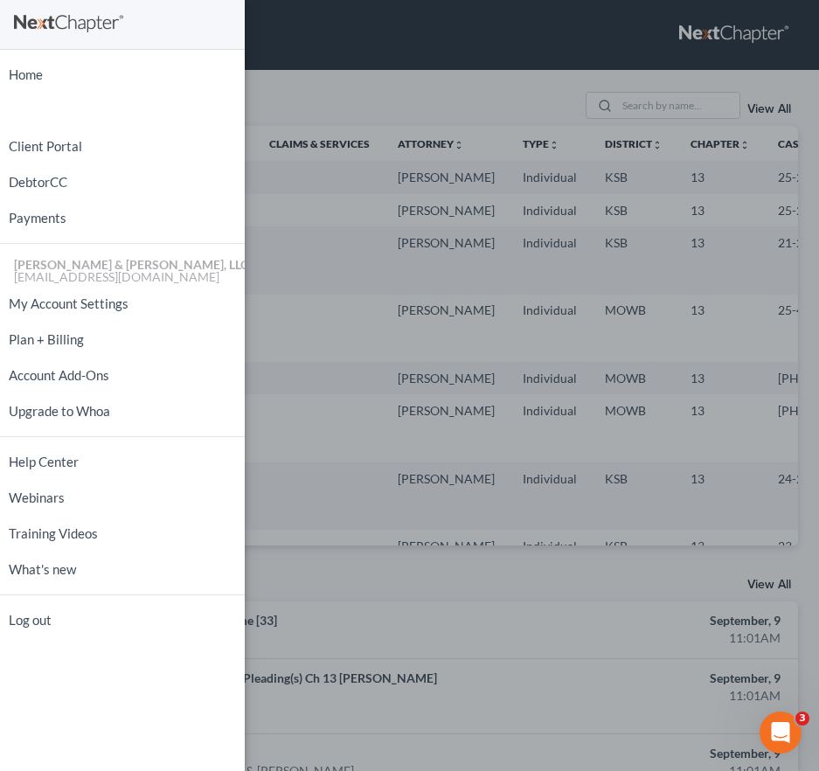
click at [412, 88] on div "Home New Case Client Portal DebtorCC Payments [PERSON_NAME] & [PERSON_NAME], LL…" at bounding box center [409, 385] width 819 height 771
